Goal: Task Accomplishment & Management: Use online tool/utility

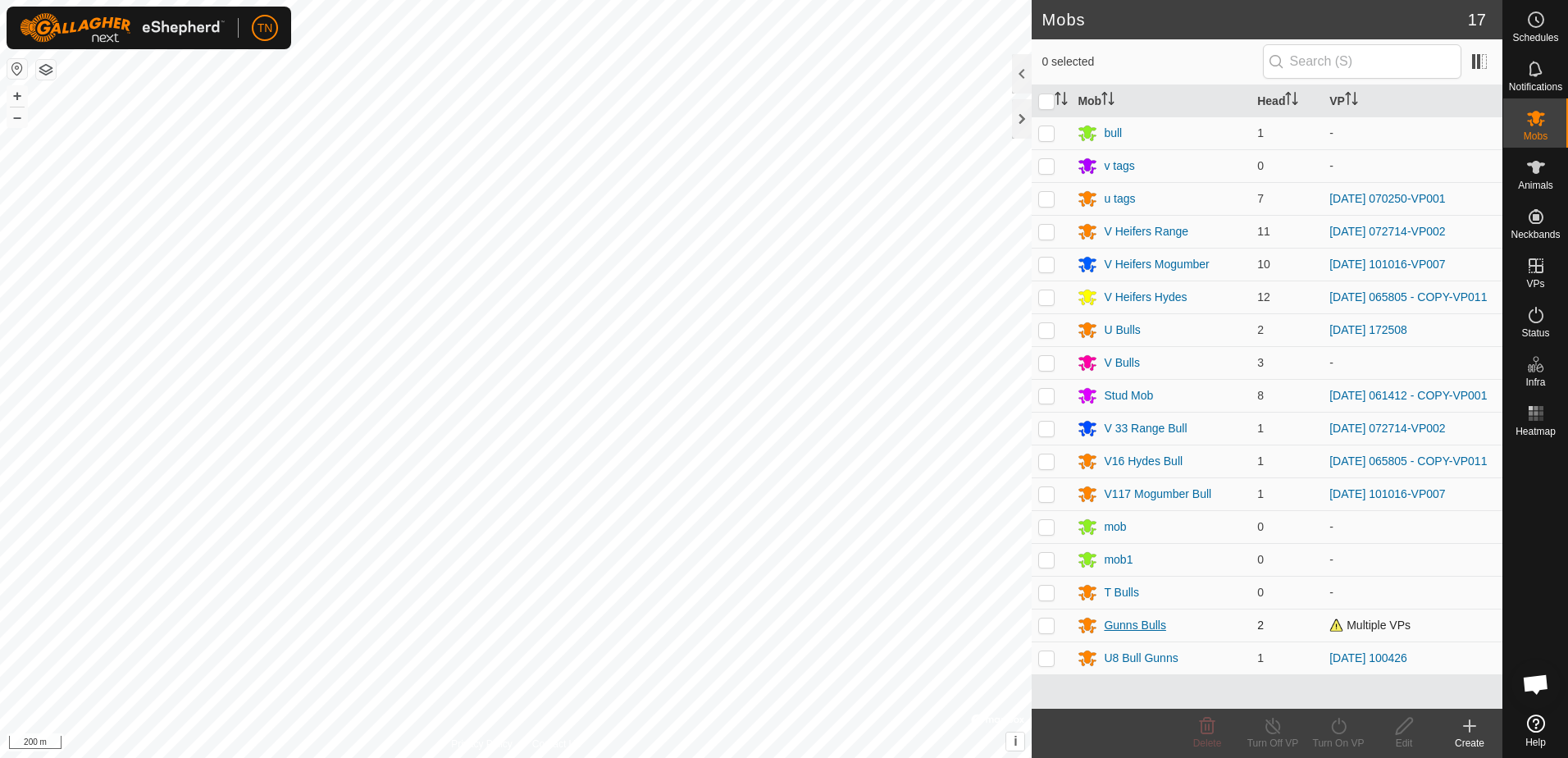
click at [1141, 634] on div "Gunns Bulls" at bounding box center [1134, 625] width 61 height 17
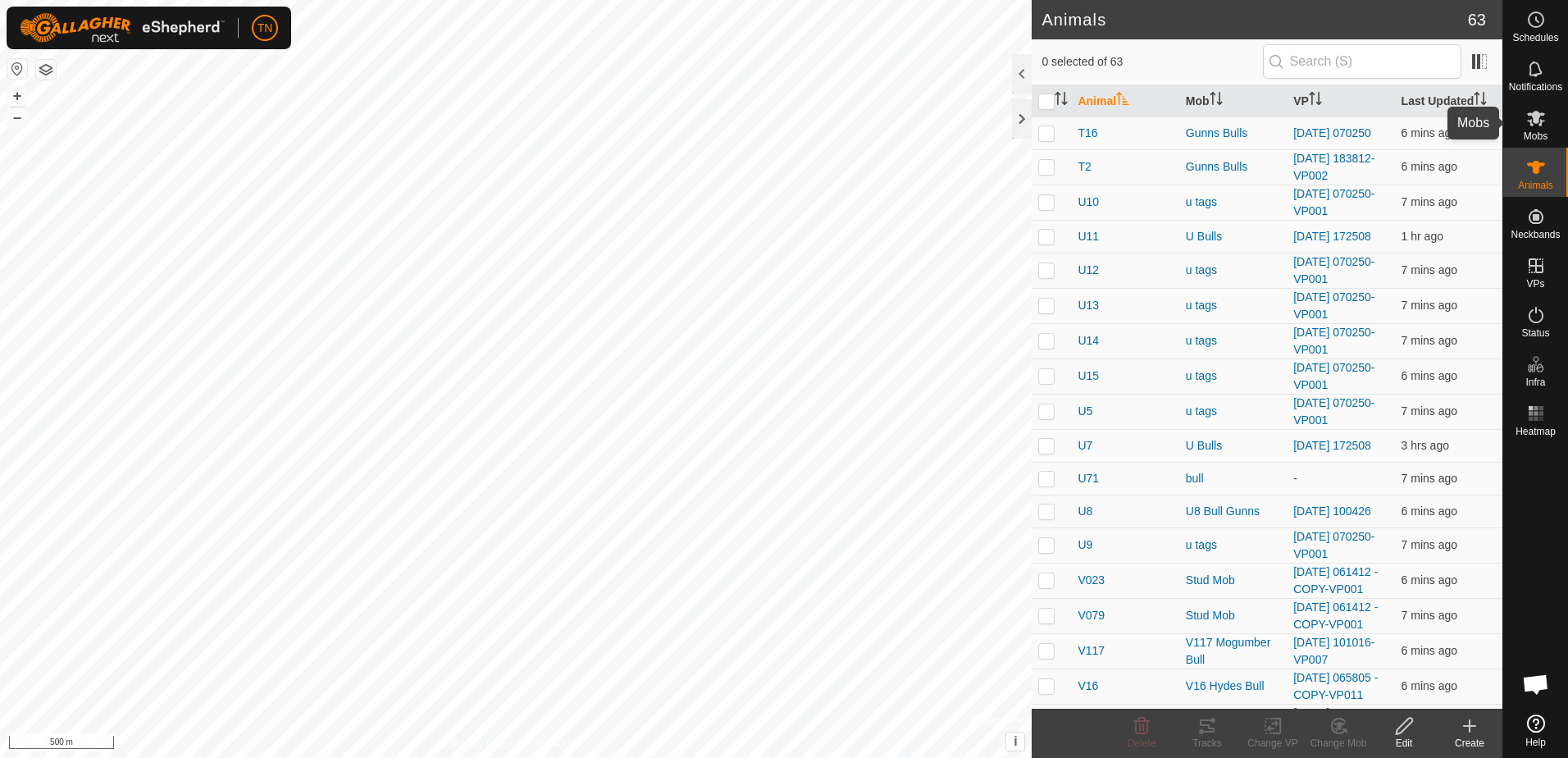
click at [1544, 126] on icon at bounding box center [1536, 118] width 19 height 19
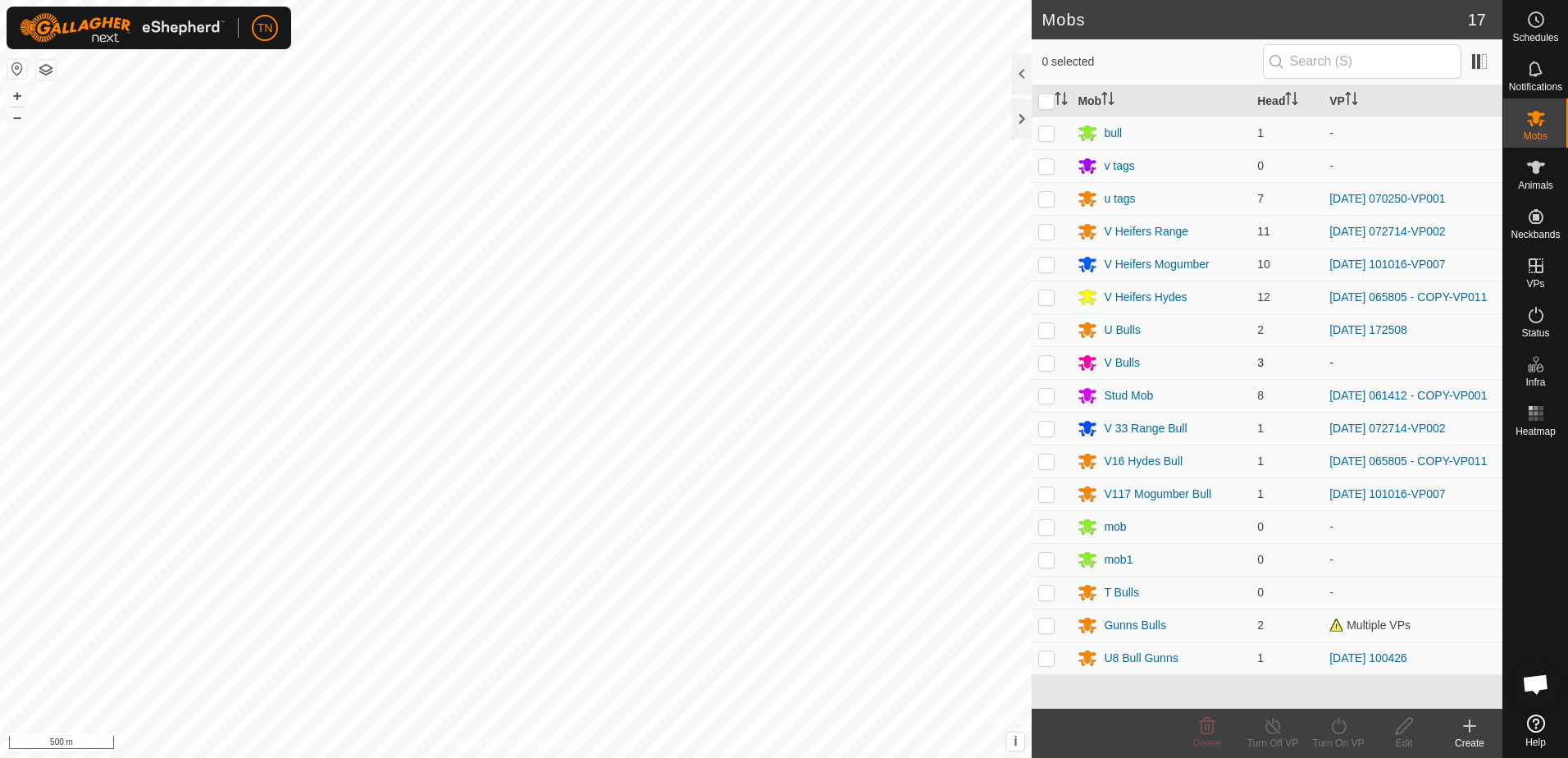
click at [1049, 363] on p-checkbox at bounding box center [1047, 362] width 17 height 13
checkbox input "true"
click at [1339, 725] on icon at bounding box center [1338, 726] width 20 height 19
click at [1339, 700] on link "Now" at bounding box center [1386, 689] width 162 height 33
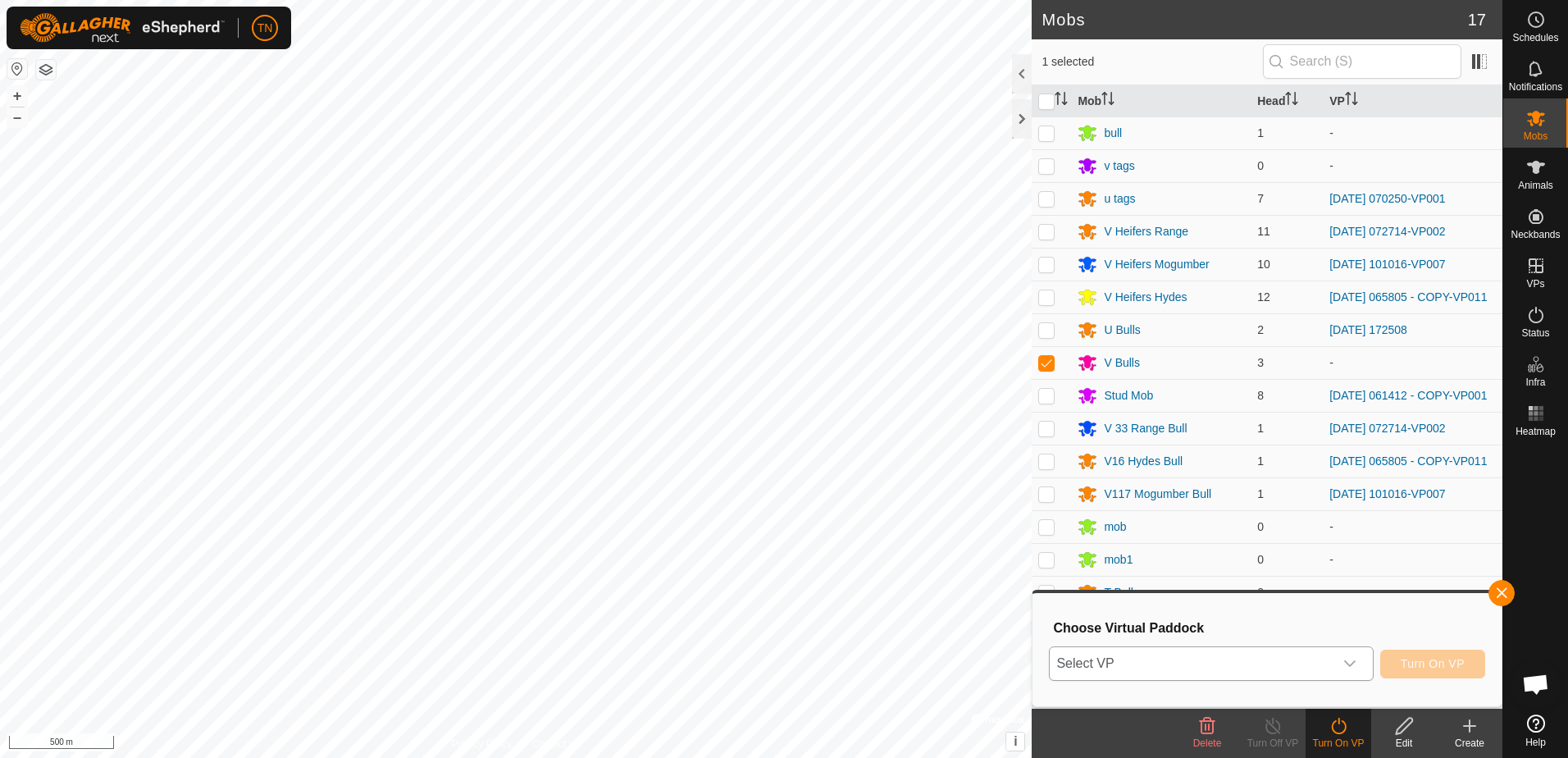
click at [1351, 667] on icon "dropdown trigger" at bounding box center [1349, 663] width 13 height 13
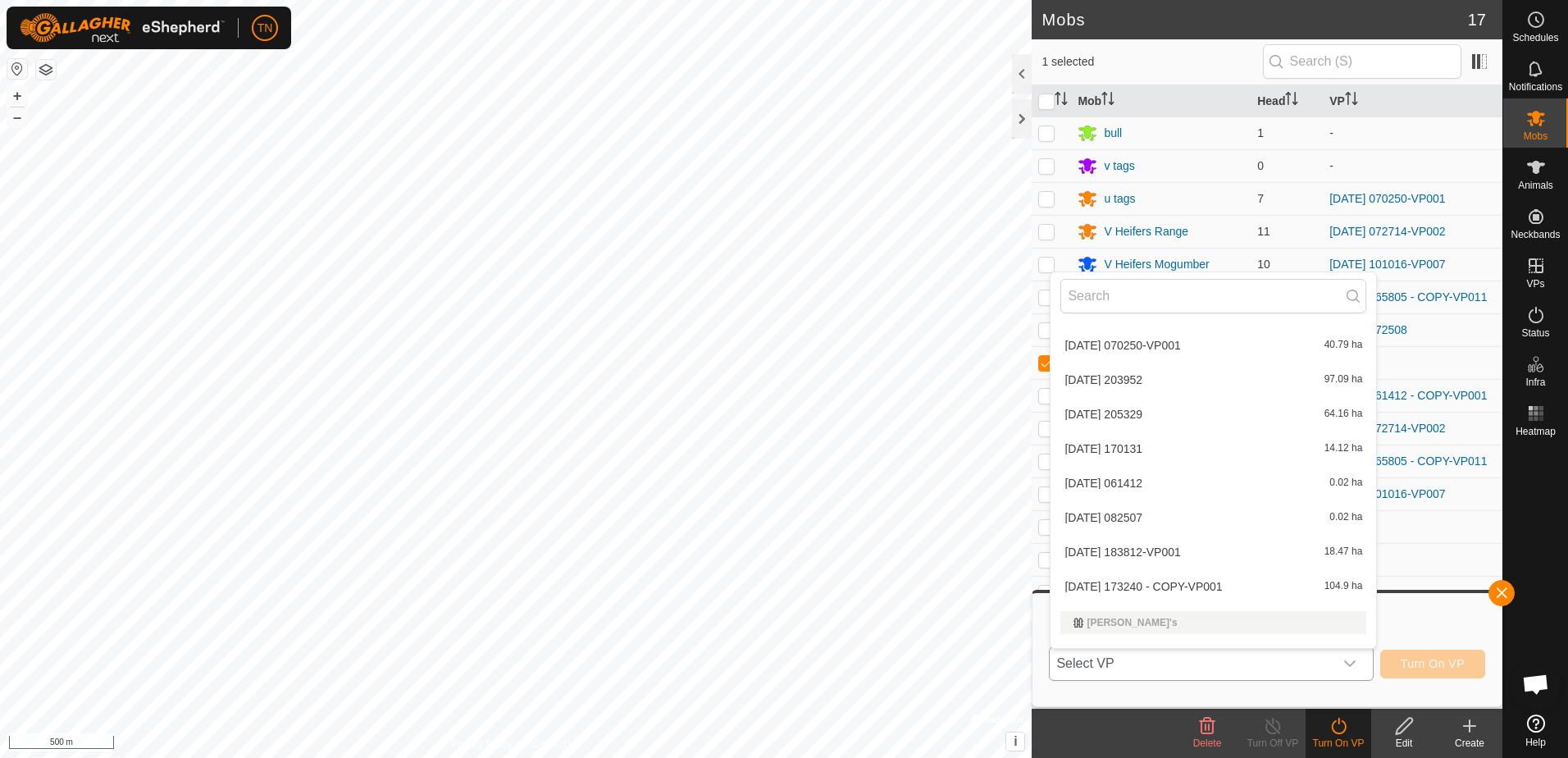
scroll to position [327, 0]
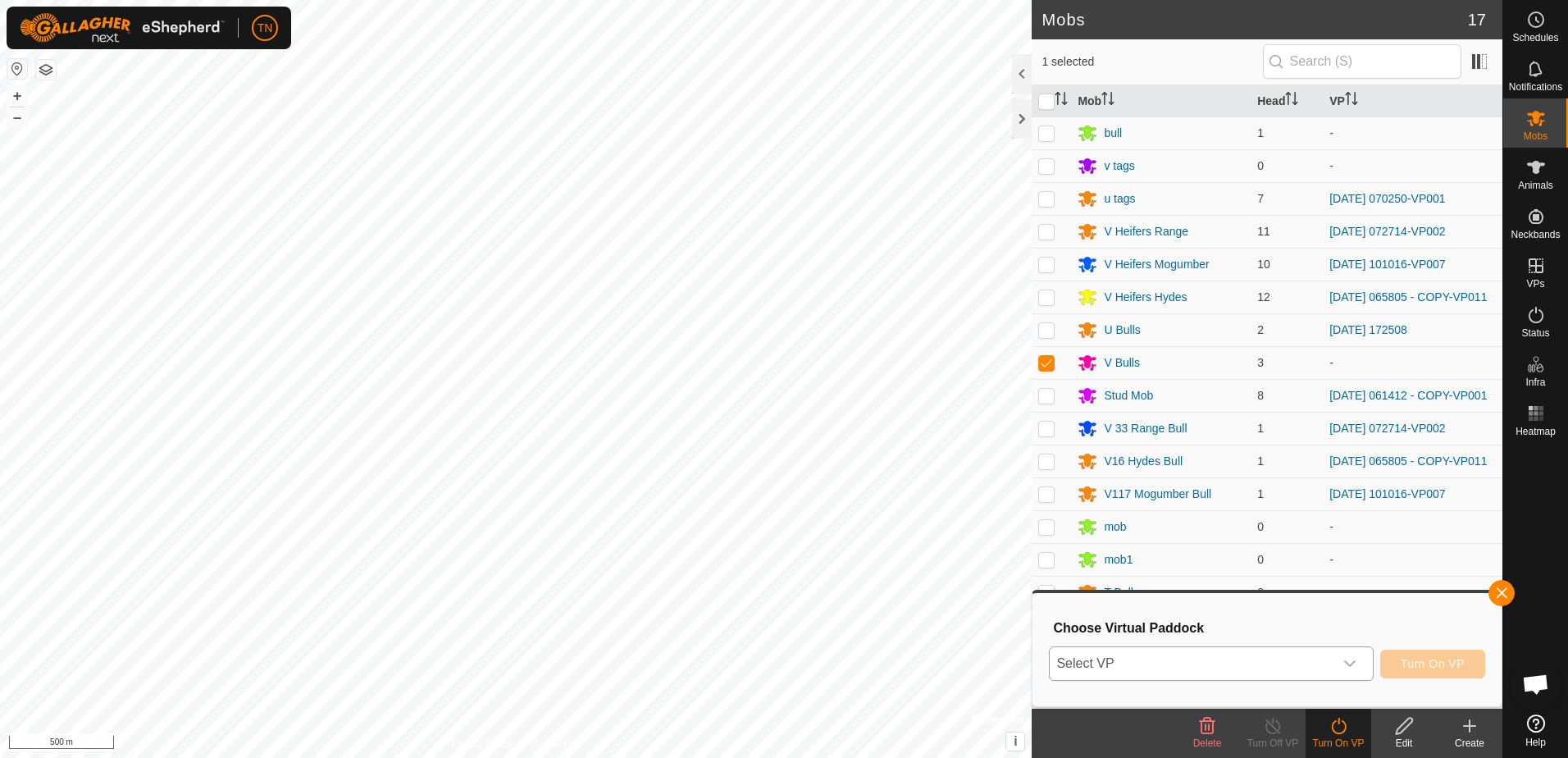
click at [1304, 671] on span "Select VP" at bounding box center [1192, 663] width 283 height 33
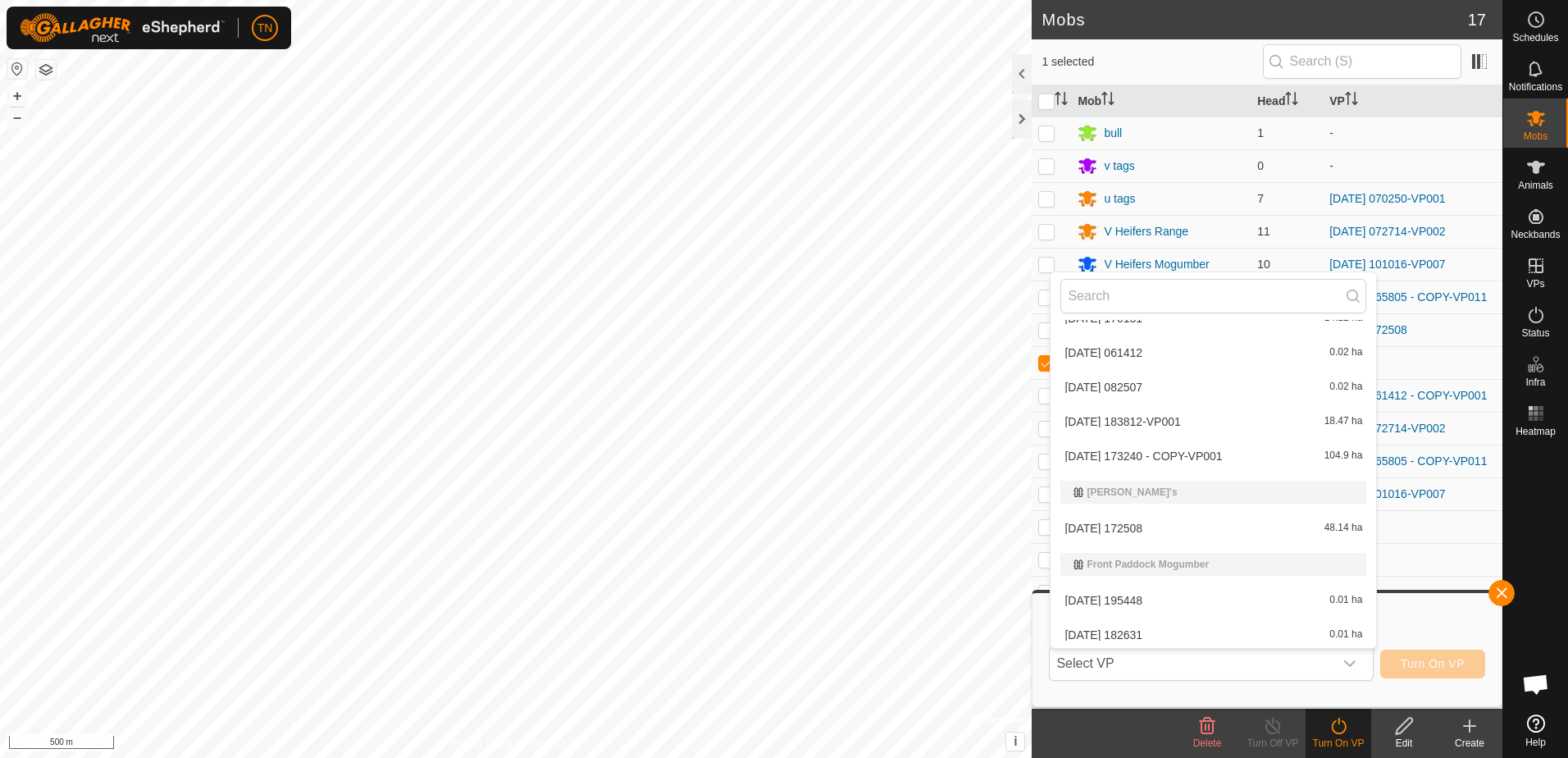
scroll to position [492, 0]
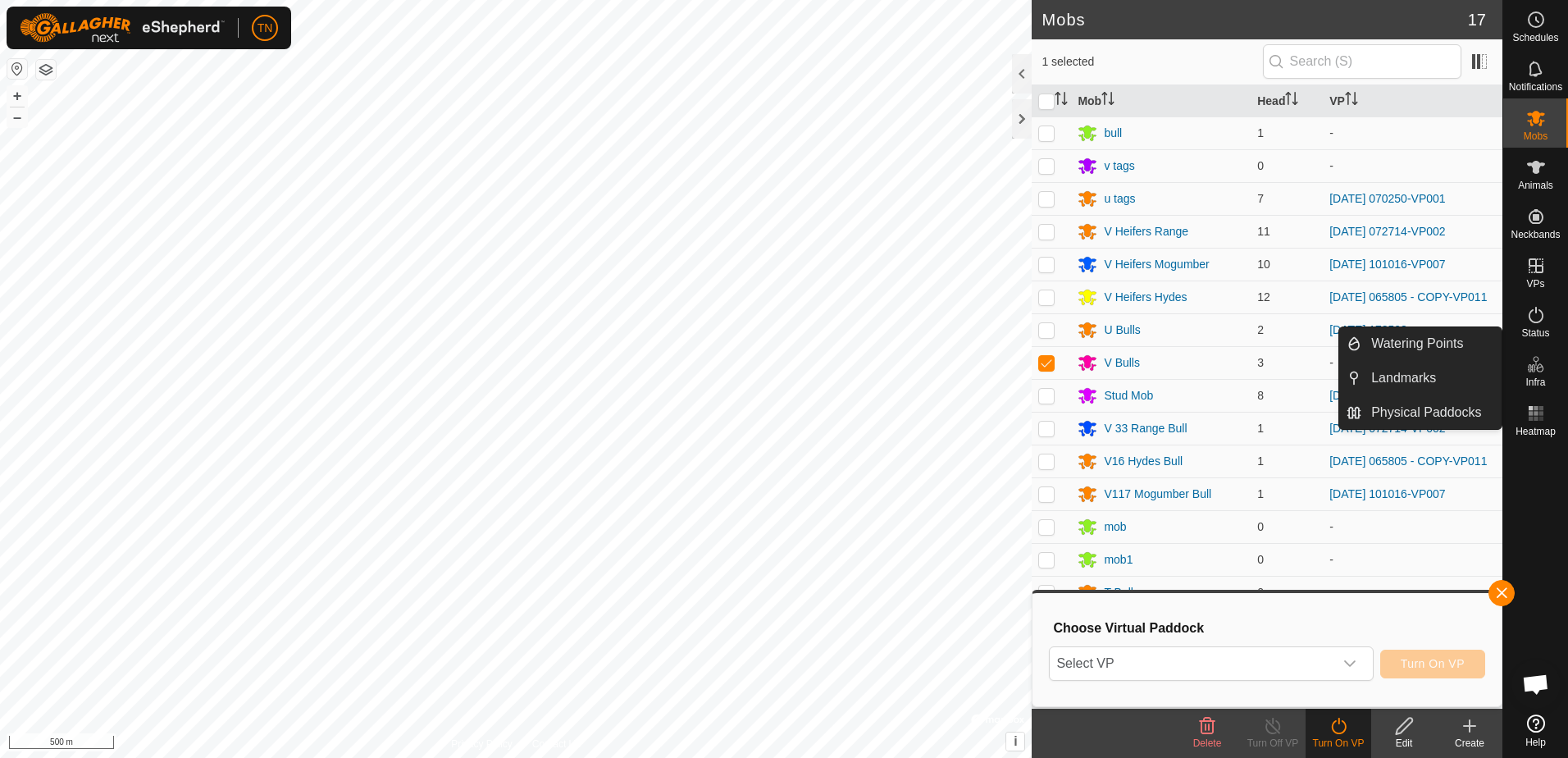
click at [1533, 368] on icon at bounding box center [1536, 364] width 19 height 19
click at [1406, 406] on link "Physical Paddocks" at bounding box center [1432, 412] width 140 height 33
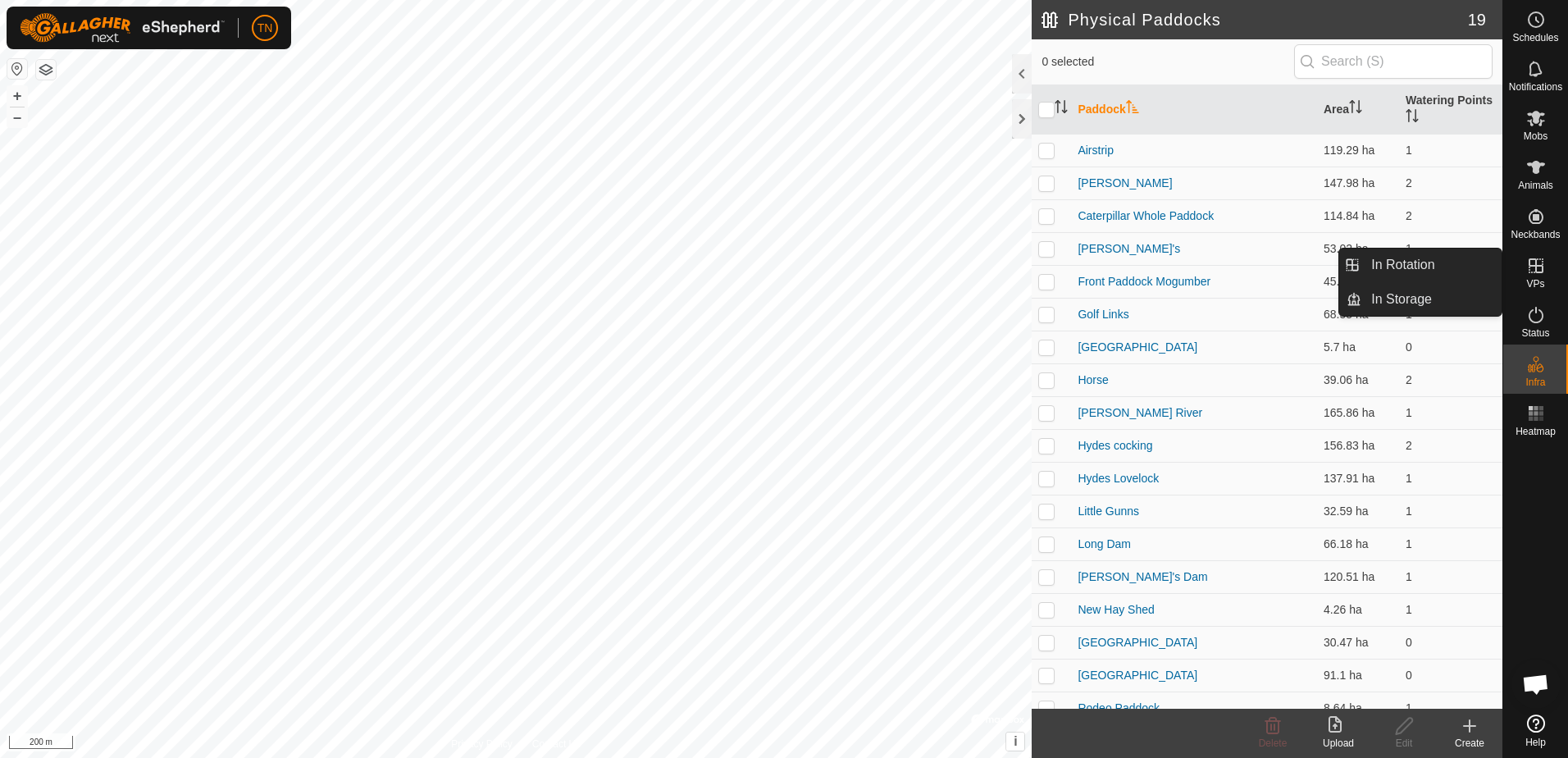
click at [1528, 267] on icon at bounding box center [1536, 266] width 19 height 19
click at [1408, 258] on link "In Rotation" at bounding box center [1432, 265] width 140 height 33
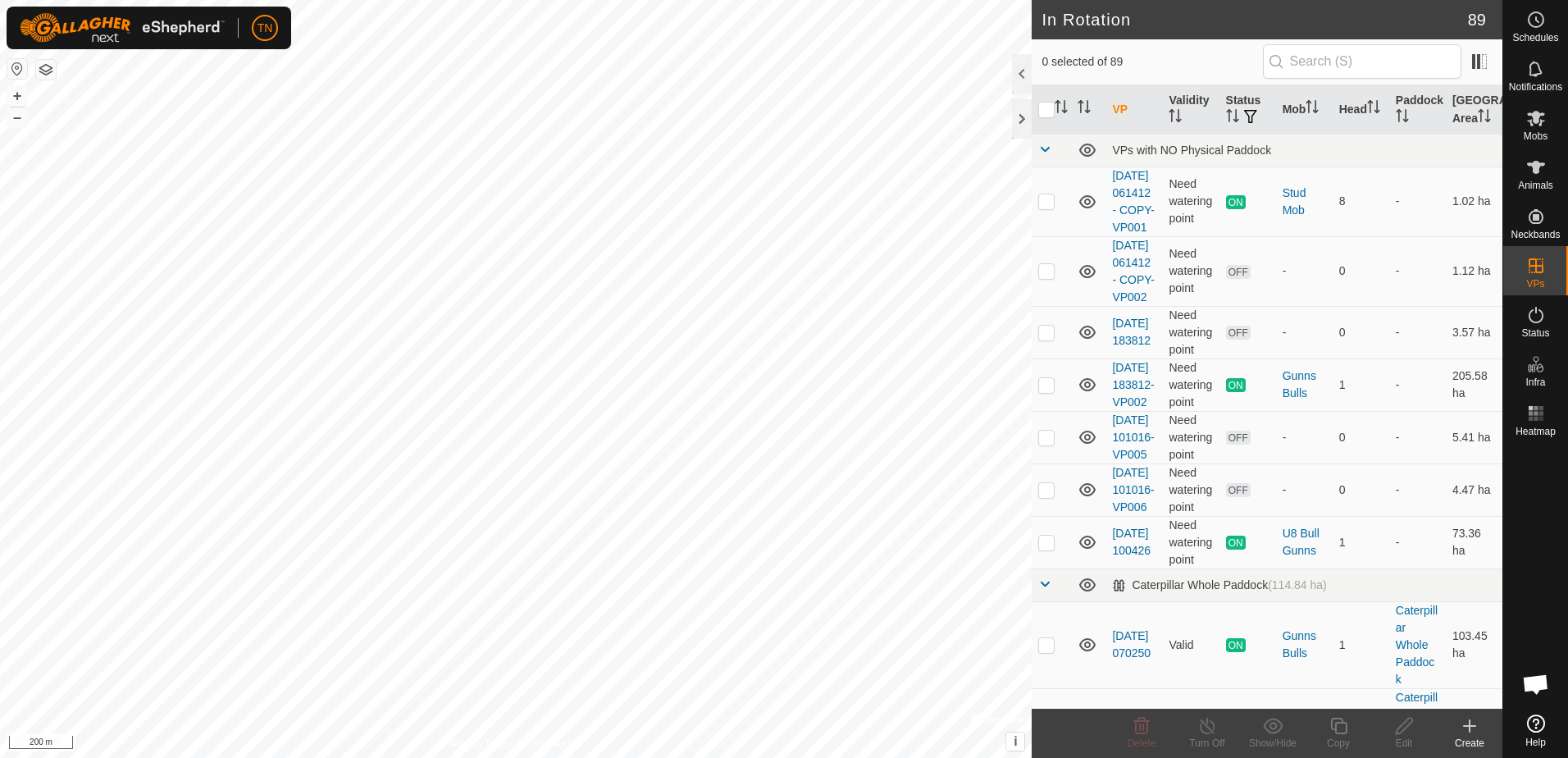
checkbox input "true"
click at [1540, 131] on span "Mobs" at bounding box center [1535, 135] width 24 height 10
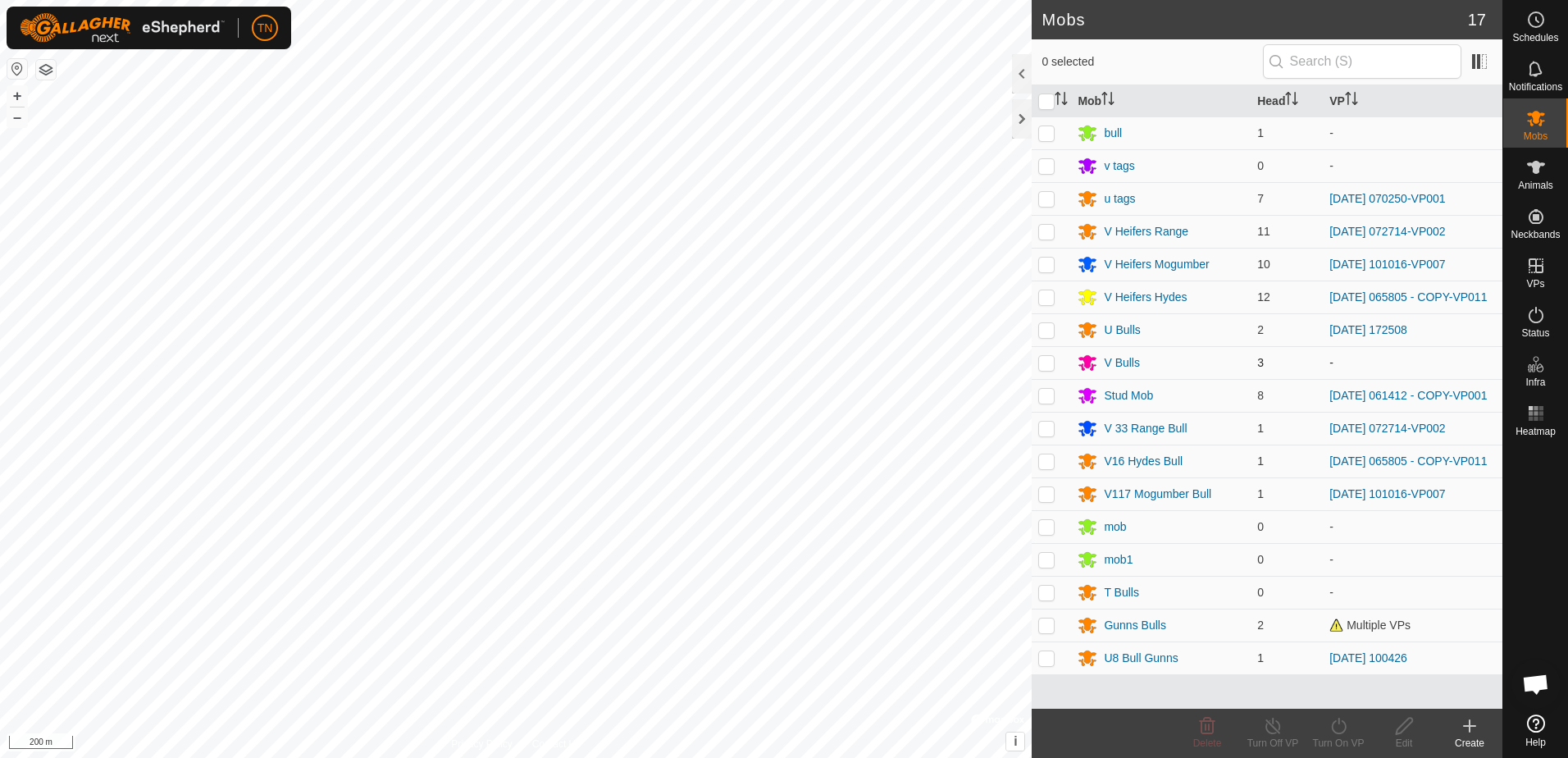
click at [1050, 361] on p-checkbox at bounding box center [1047, 362] width 17 height 13
checkbox input "true"
click at [1344, 731] on icon at bounding box center [1338, 725] width 15 height 17
click at [1333, 701] on link "Now" at bounding box center [1386, 689] width 162 height 33
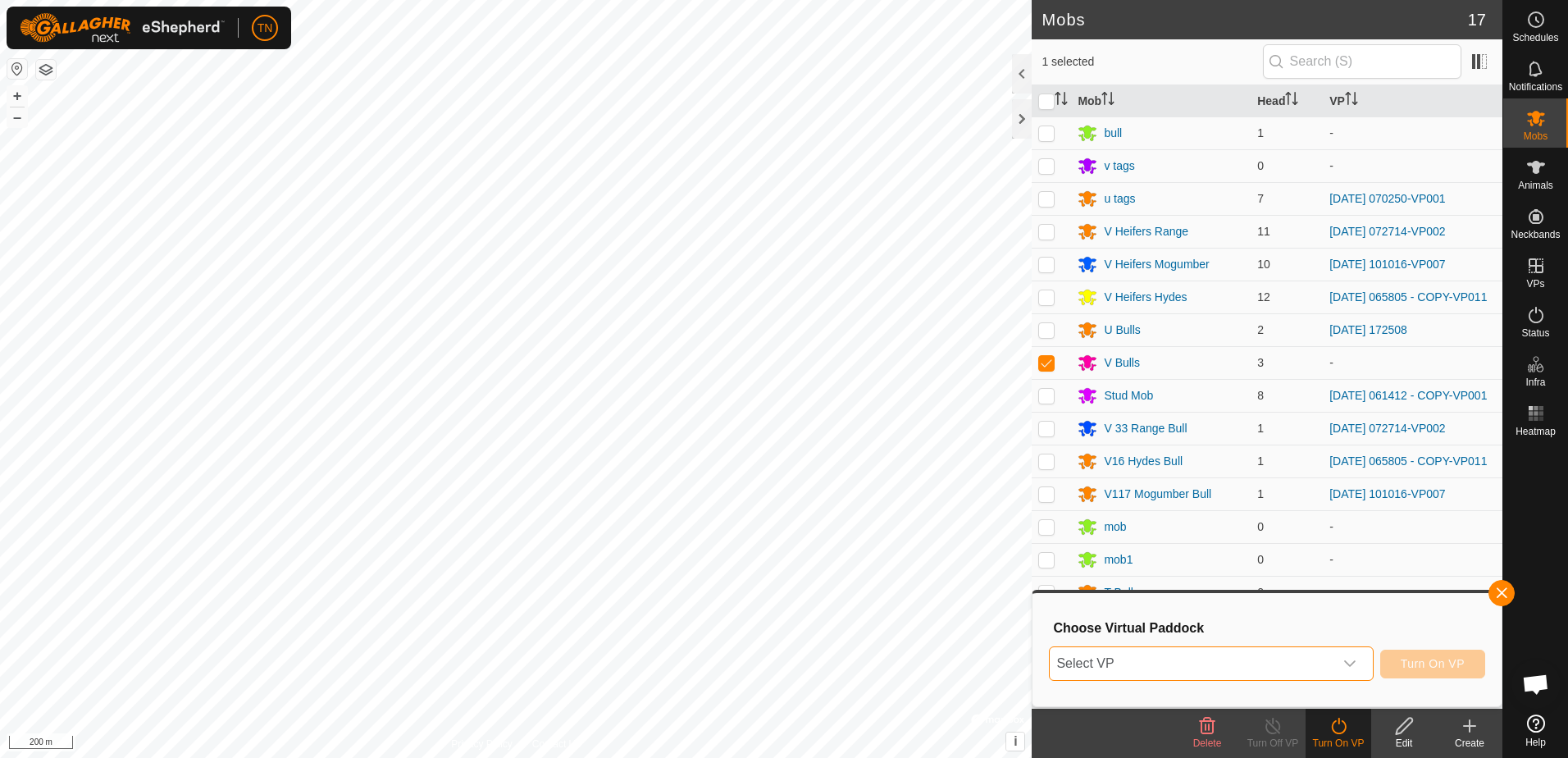
click at [1276, 654] on span "Select VP" at bounding box center [1192, 663] width 283 height 33
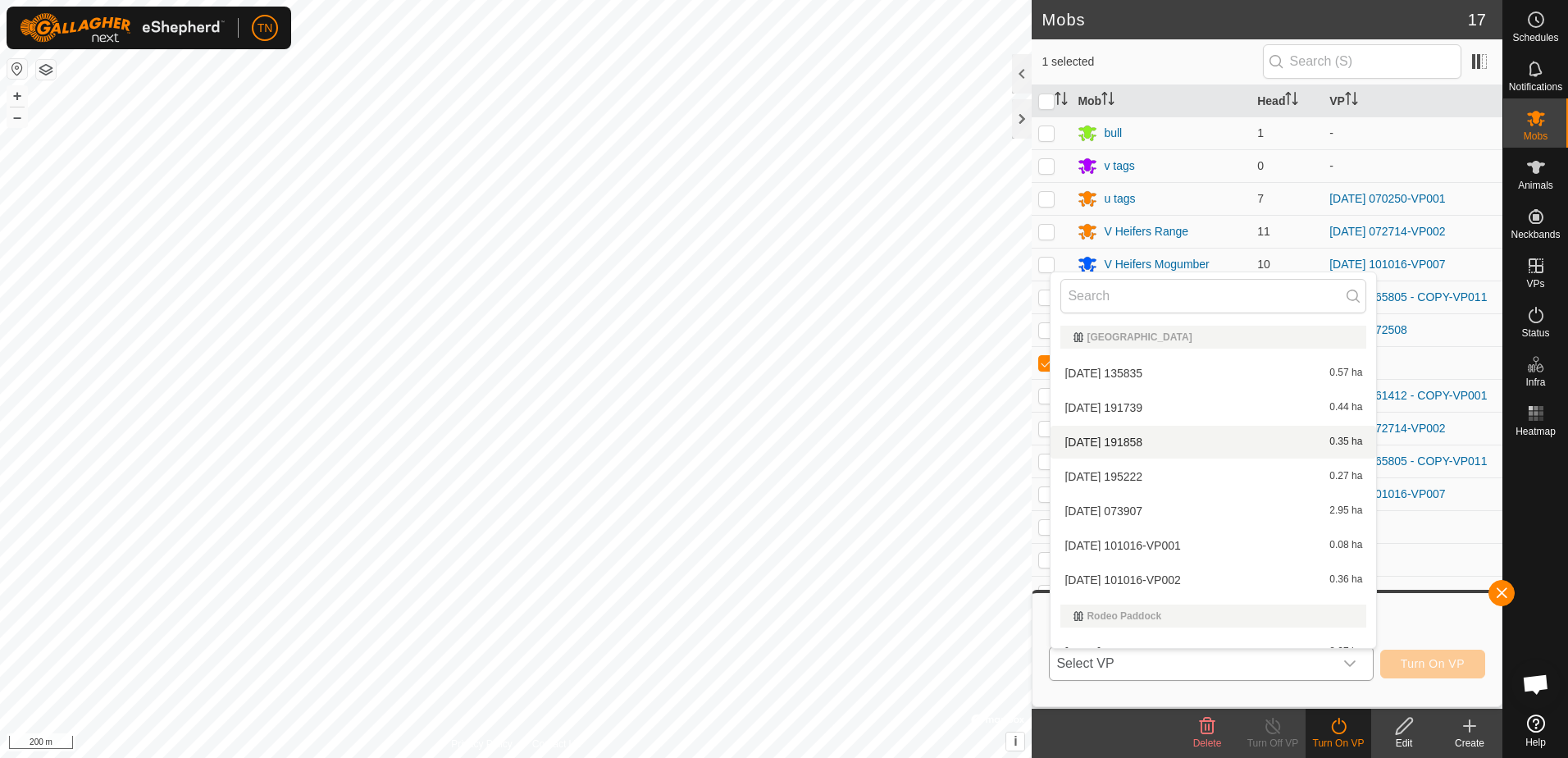
scroll to position [3264, 0]
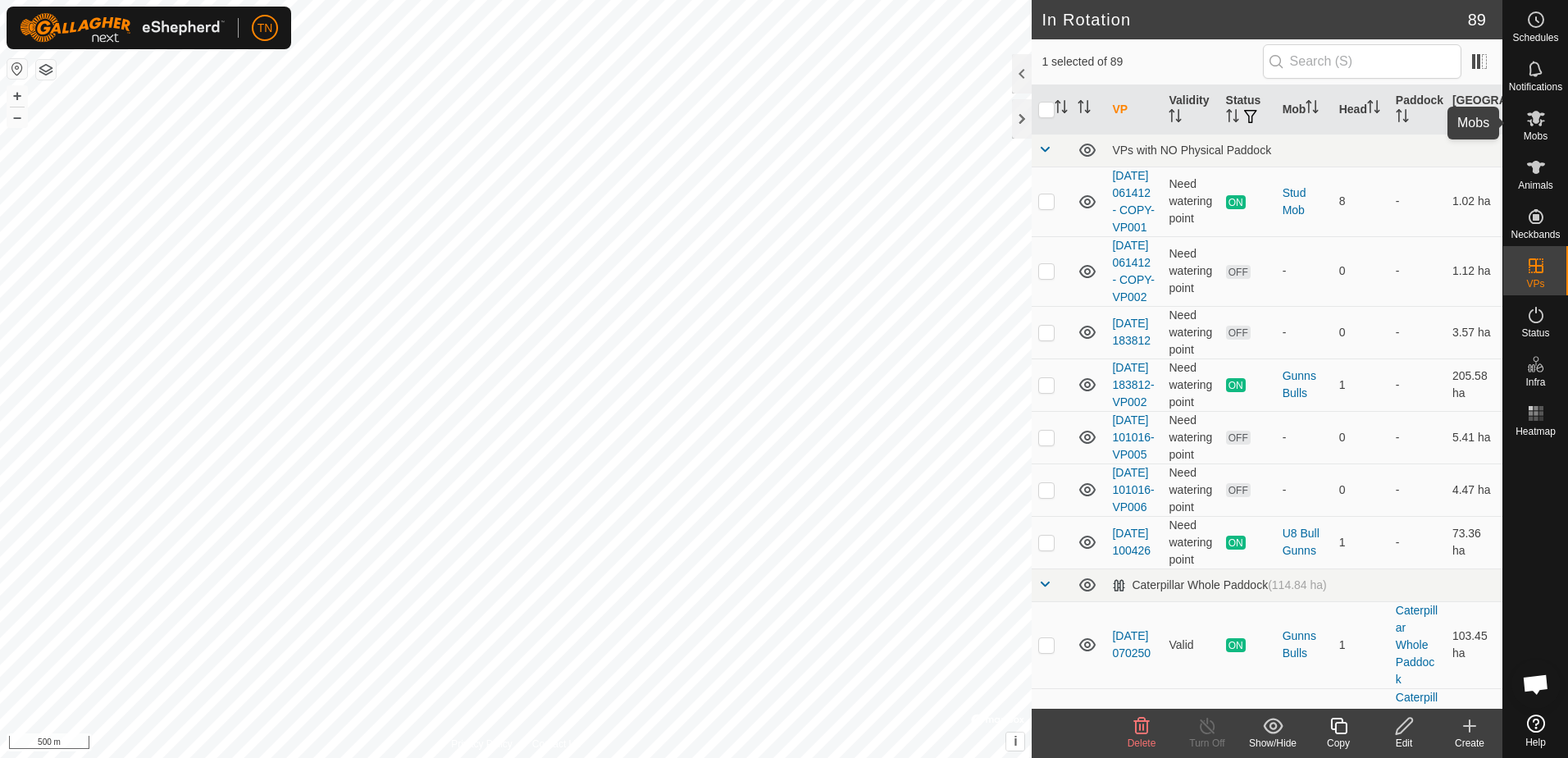
click at [1542, 128] on icon at bounding box center [1536, 118] width 19 height 19
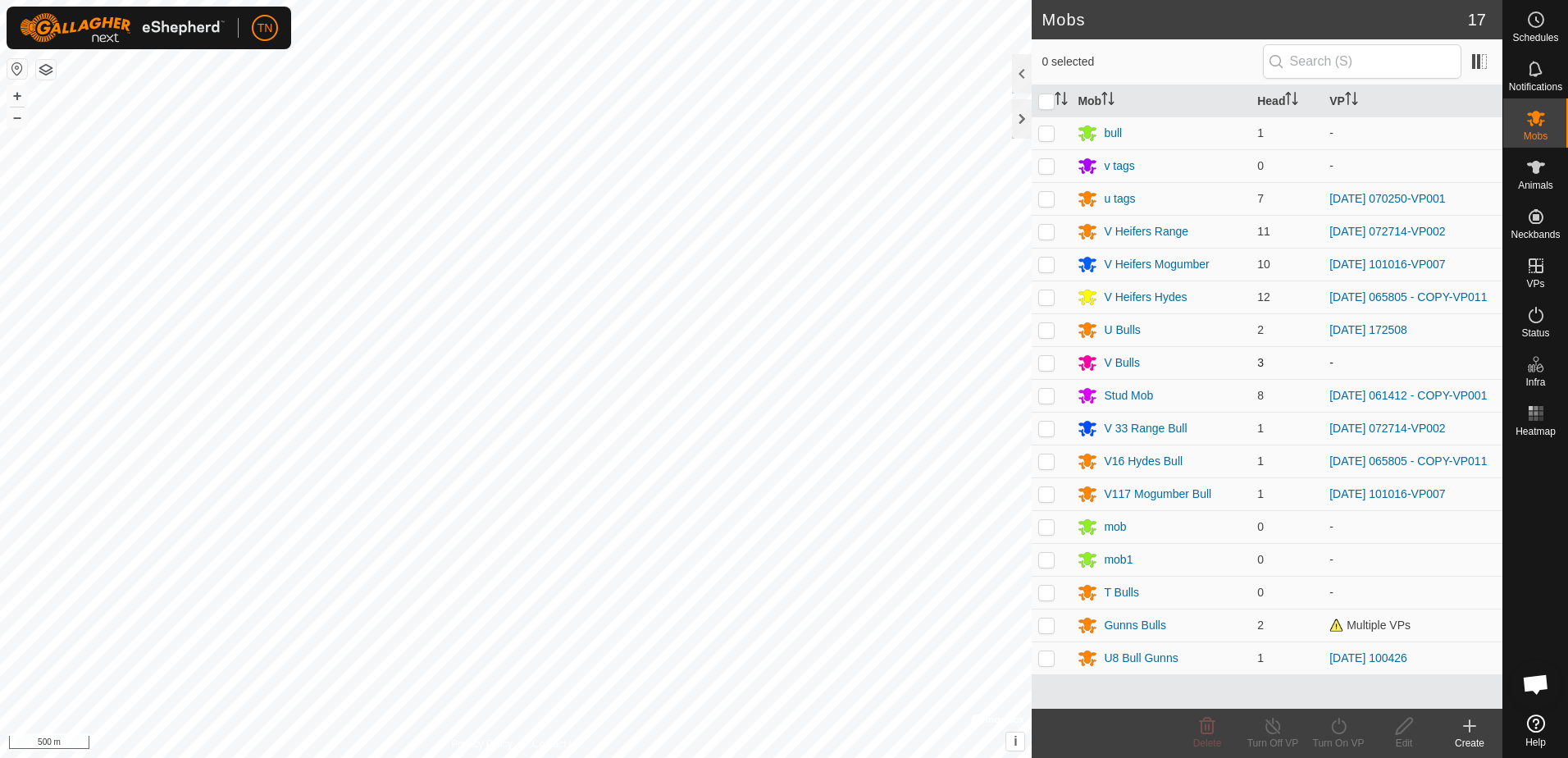
click at [1044, 367] on p-checkbox at bounding box center [1047, 362] width 17 height 13
checkbox input "true"
click at [1336, 735] on icon at bounding box center [1338, 726] width 20 height 19
click at [1356, 679] on link "Now" at bounding box center [1386, 689] width 162 height 33
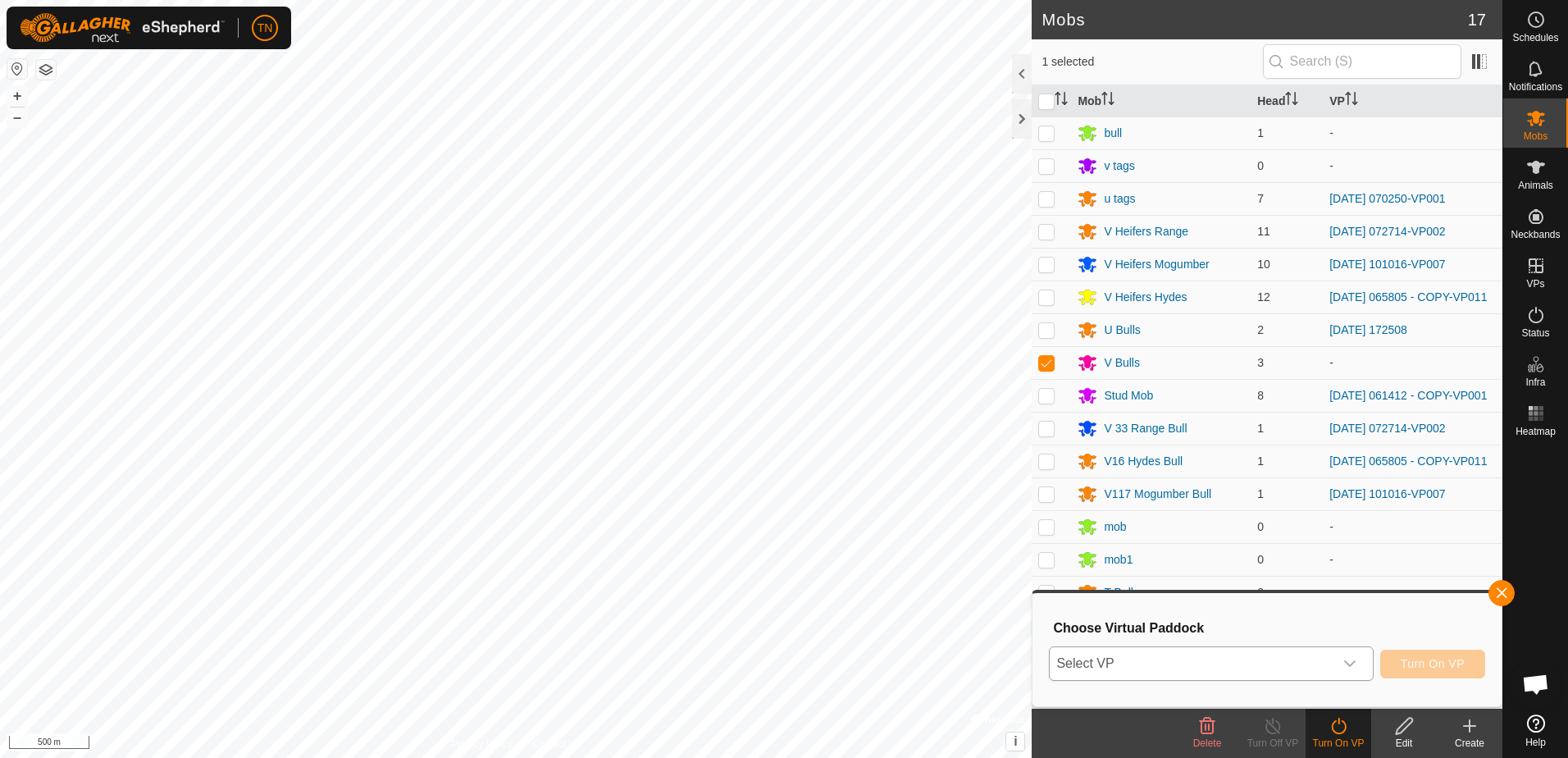
click at [1347, 663] on icon "dropdown trigger" at bounding box center [1349, 663] width 13 height 13
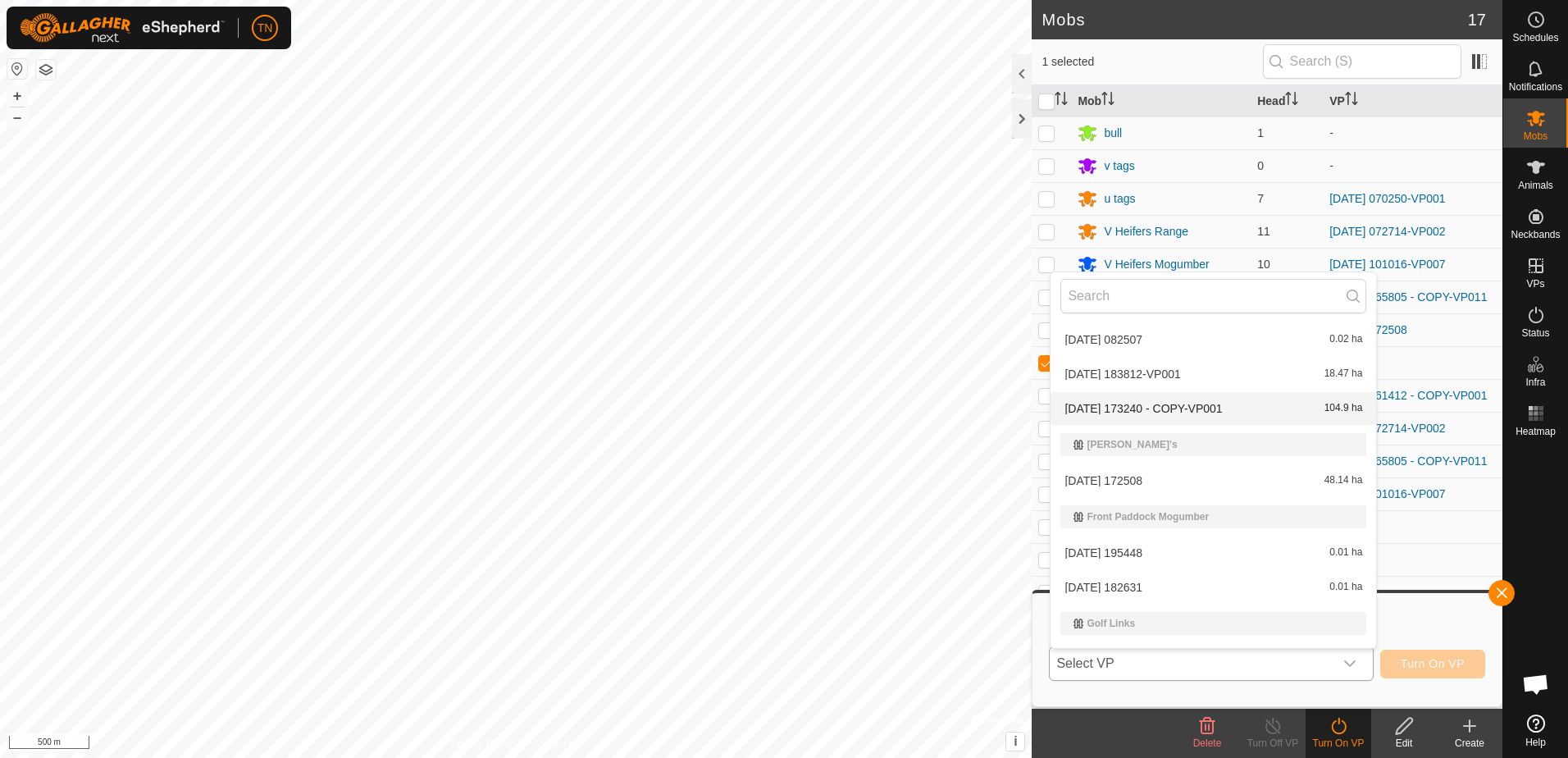
scroll to position [492, 0]
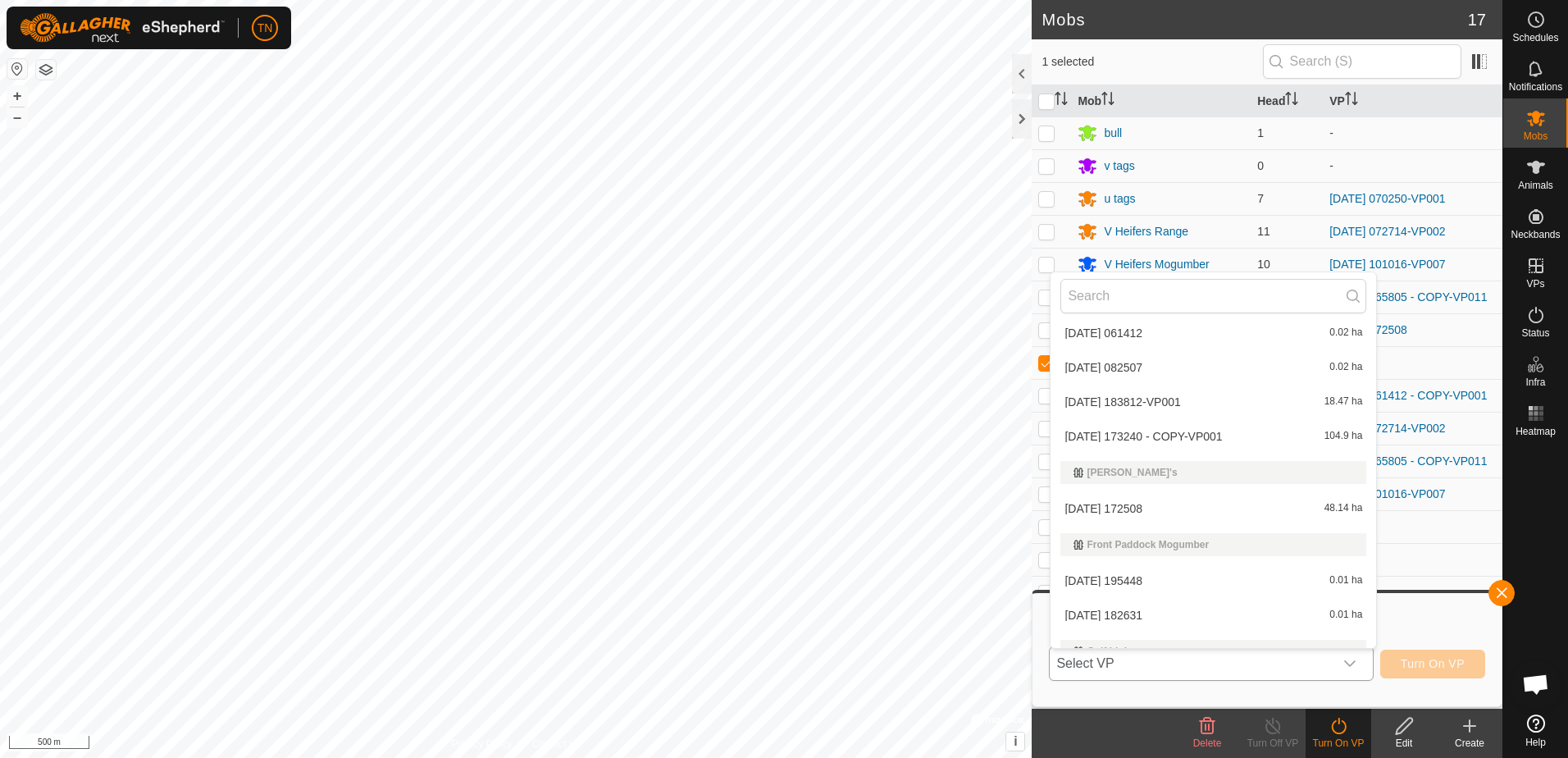
click at [1213, 397] on li "[DATE] 183812-VP001 18.47 ha" at bounding box center [1214, 401] width 326 height 33
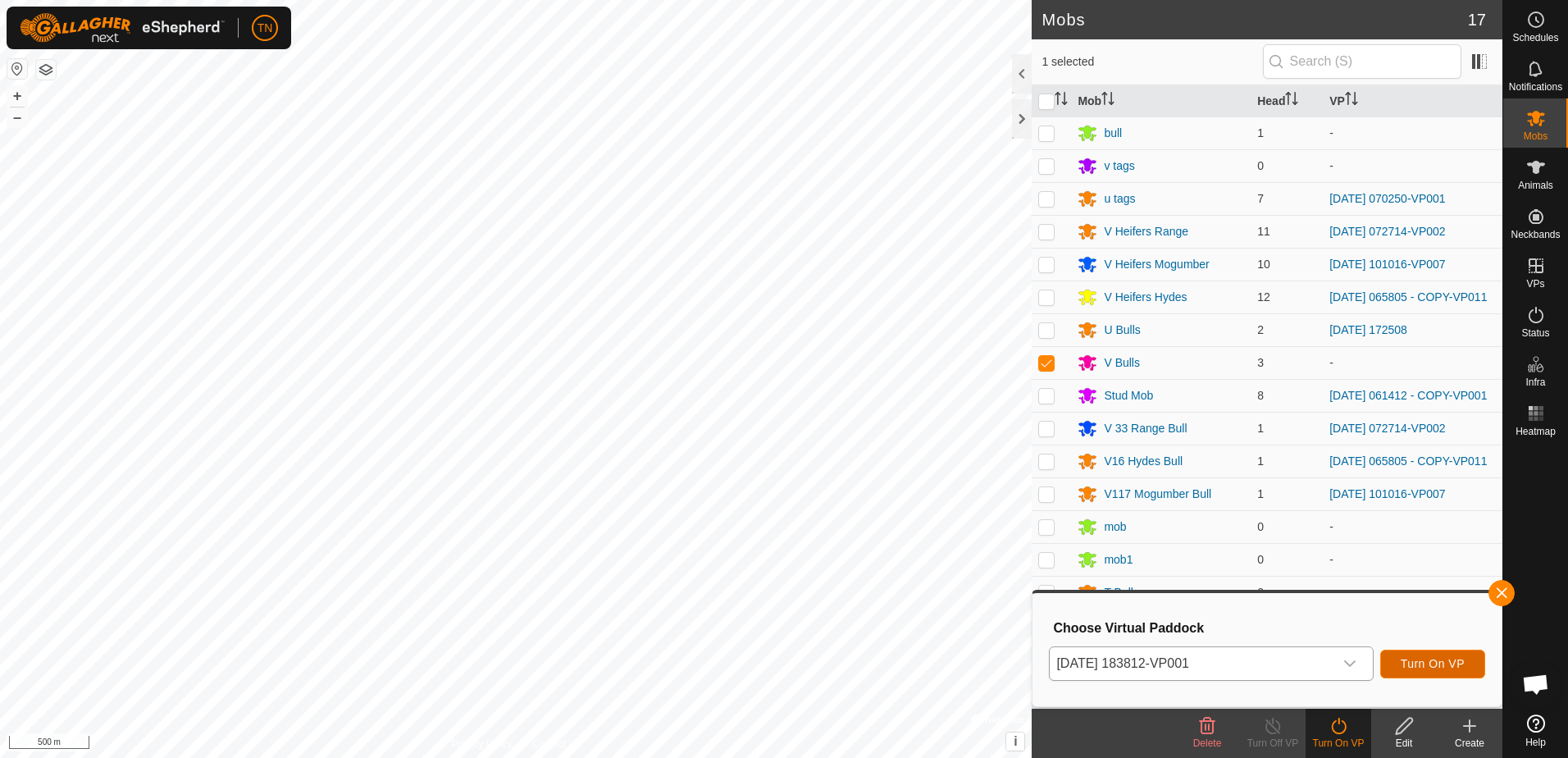
click at [1430, 669] on span "Turn On VP" at bounding box center [1433, 663] width 64 height 13
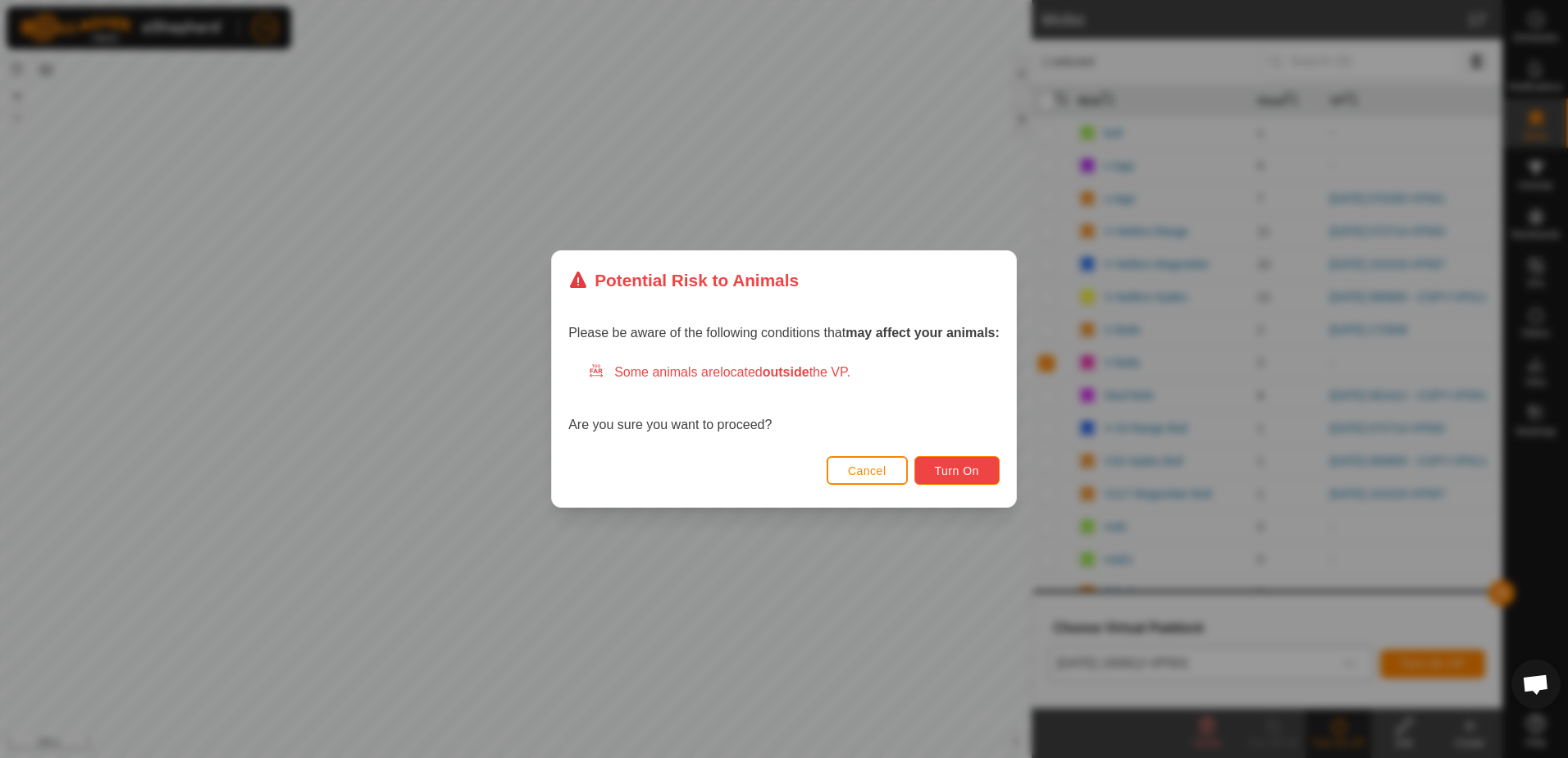
click at [966, 461] on button "Turn On" at bounding box center [957, 470] width 85 height 28
